Goal: Task Accomplishment & Management: Complete application form

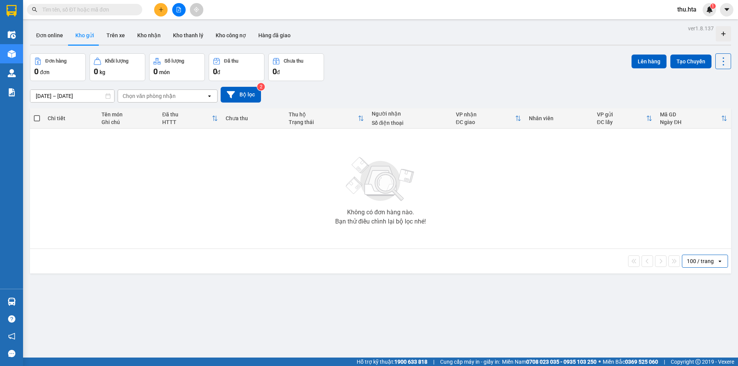
click at [161, 14] on button at bounding box center [160, 9] width 13 height 13
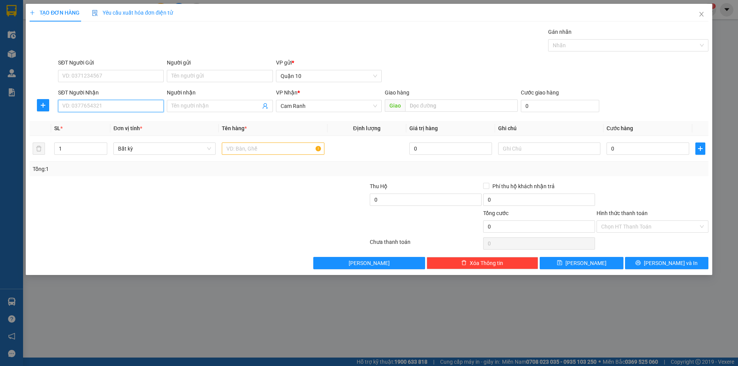
click at [80, 108] on input "SĐT Người Nhận" at bounding box center [111, 106] width 106 height 12
click at [93, 123] on div "0985750684 - THỌ" at bounding box center [111, 121] width 96 height 8
type input "0985750684"
type input "THỌ"
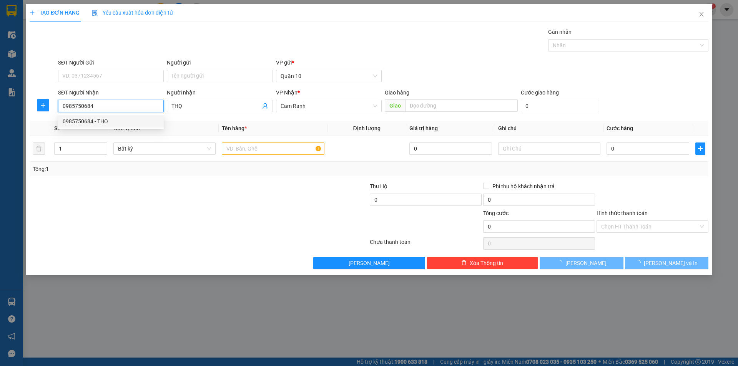
type input "30.000"
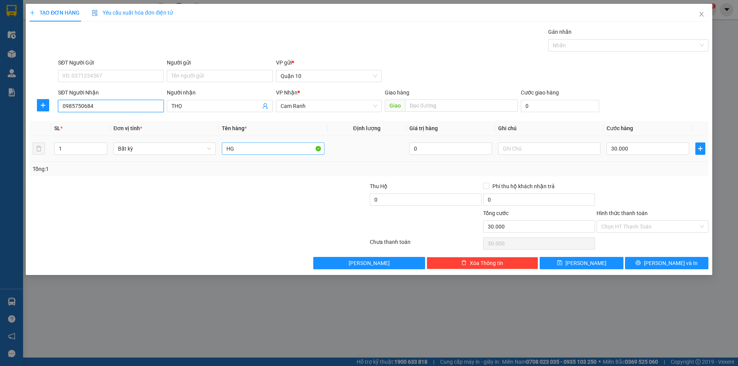
type input "0985750684"
click at [247, 151] on input "HG" at bounding box center [273, 149] width 102 height 12
type input "H"
type input "[GEOGRAPHIC_DATA]"
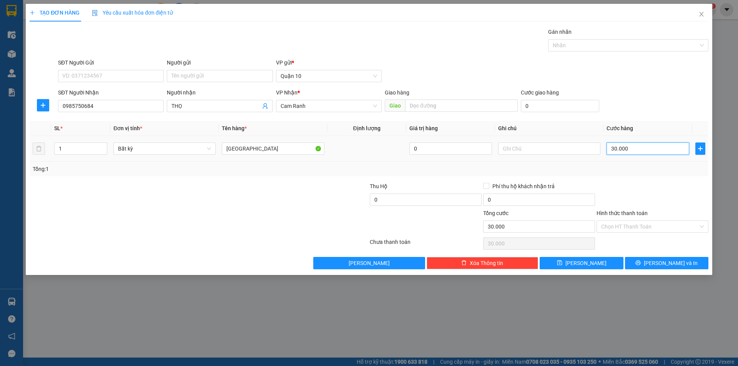
click at [618, 150] on input "30.000" at bounding box center [647, 149] width 83 height 12
type input "4"
type input "40"
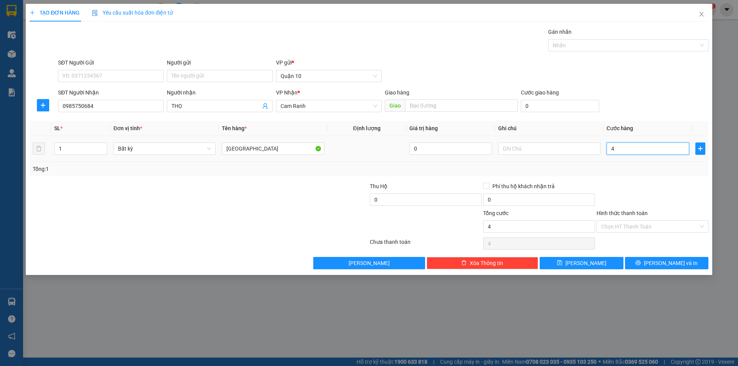
type input "40"
type input "40.000"
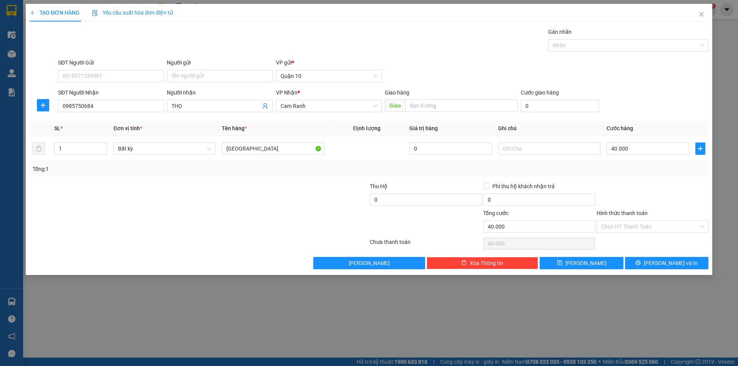
click at [637, 234] on div "Hình thức thanh toán Chọn HT Thanh Toán" at bounding box center [652, 222] width 112 height 27
drag, startPoint x: 636, startPoint y: 228, endPoint x: 631, endPoint y: 234, distance: 7.3
click at [635, 229] on input "Hình thức thanh toán" at bounding box center [649, 227] width 97 height 12
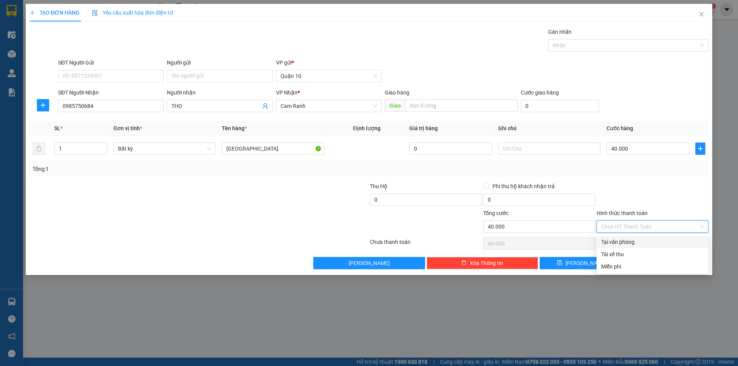
drag, startPoint x: 625, startPoint y: 238, endPoint x: 658, endPoint y: 256, distance: 37.3
click at [625, 239] on div "Tại văn phòng" at bounding box center [652, 242] width 103 height 8
type input "0"
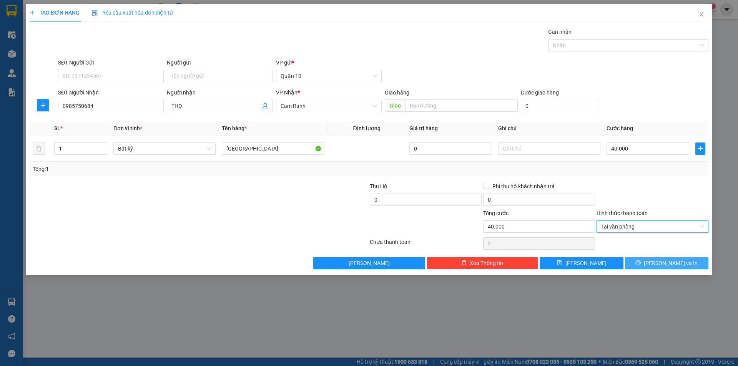
click at [669, 262] on span "[PERSON_NAME] và In" at bounding box center [671, 263] width 54 height 8
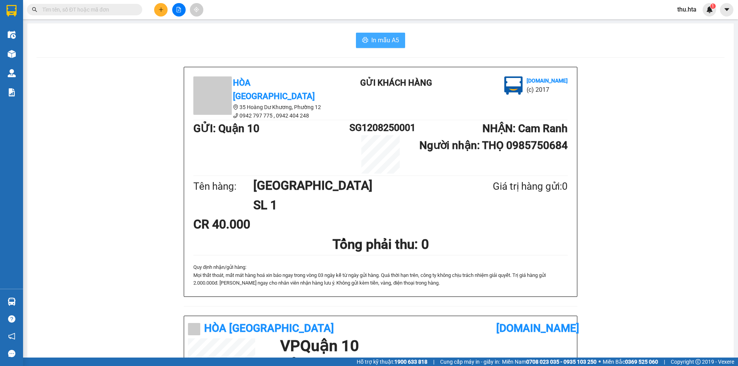
click at [387, 40] on span "In mẫu A5" at bounding box center [385, 40] width 28 height 10
